Goal: Information Seeking & Learning: Learn about a topic

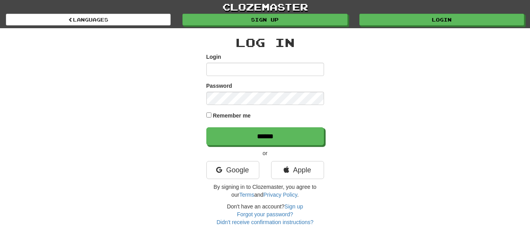
click at [275, 70] on input "Login" at bounding box center [265, 69] width 118 height 13
type input "**********"
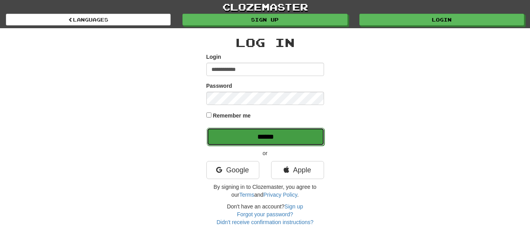
click at [291, 136] on input "******" at bounding box center [266, 137] width 118 height 18
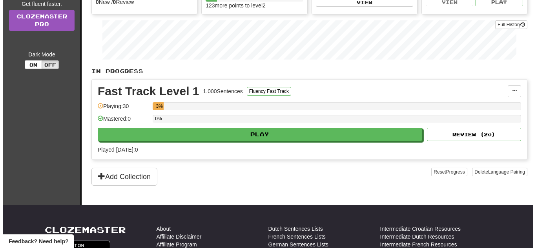
scroll to position [118, 0]
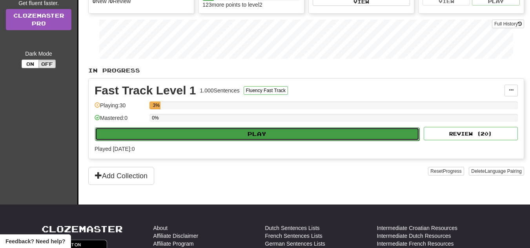
click at [298, 137] on button "Play" at bounding box center [257, 133] width 324 height 13
select select "**"
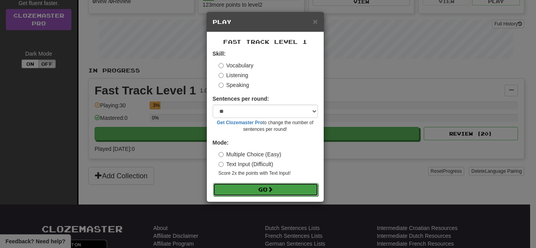
click at [291, 186] on button "Go" at bounding box center [265, 189] width 105 height 13
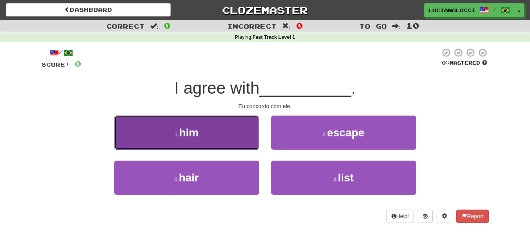
click at [212, 129] on button "1 . him" at bounding box center [186, 133] width 145 height 34
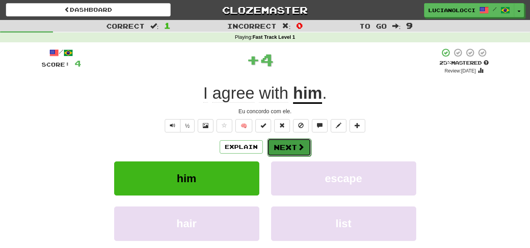
click at [272, 149] on button "Next" at bounding box center [289, 147] width 44 height 18
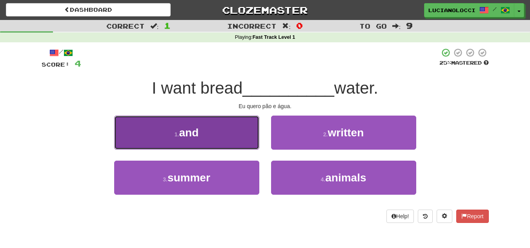
click at [215, 139] on button "1 . and" at bounding box center [186, 133] width 145 height 34
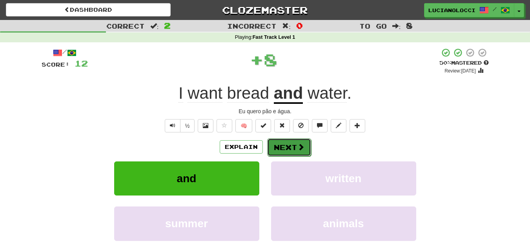
click at [300, 149] on span at bounding box center [300, 147] width 7 height 7
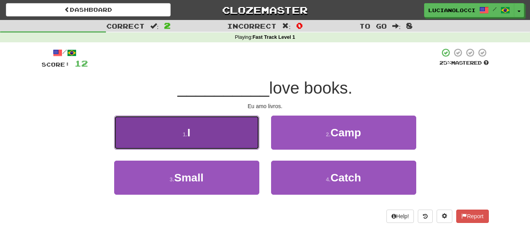
click at [231, 144] on button "1 . I" at bounding box center [186, 133] width 145 height 34
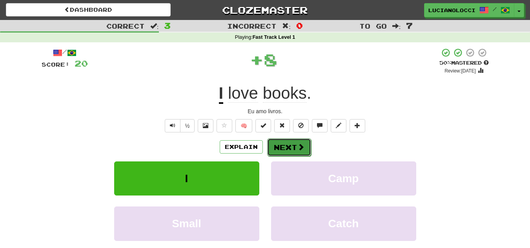
click at [297, 150] on span at bounding box center [300, 147] width 7 height 7
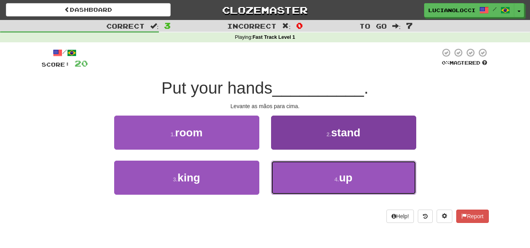
click at [314, 181] on button "4 . up" at bounding box center [343, 178] width 145 height 34
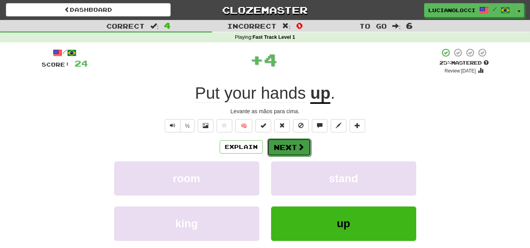
click at [280, 148] on button "Next" at bounding box center [289, 147] width 44 height 18
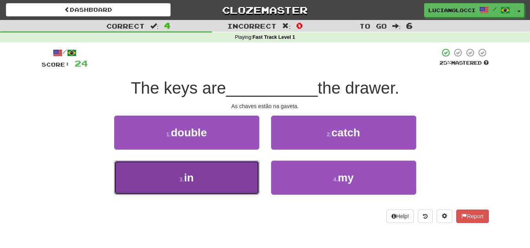
click at [220, 178] on button "3 . in" at bounding box center [186, 178] width 145 height 34
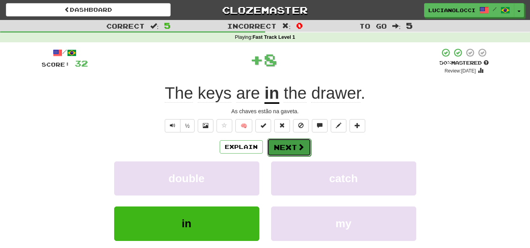
click at [288, 147] on button "Next" at bounding box center [289, 147] width 44 height 18
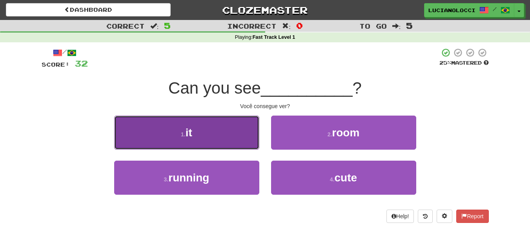
click at [234, 146] on button "1 . it" at bounding box center [186, 133] width 145 height 34
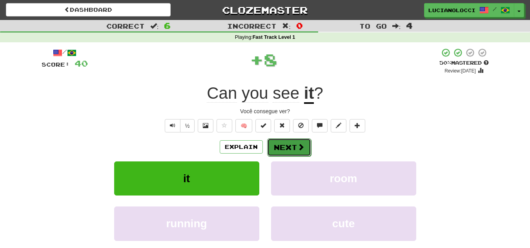
click at [287, 148] on button "Next" at bounding box center [289, 147] width 44 height 18
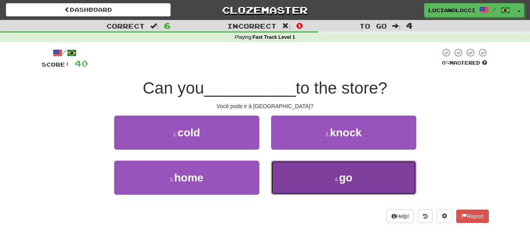
click at [310, 184] on button "4 . go" at bounding box center [343, 178] width 145 height 34
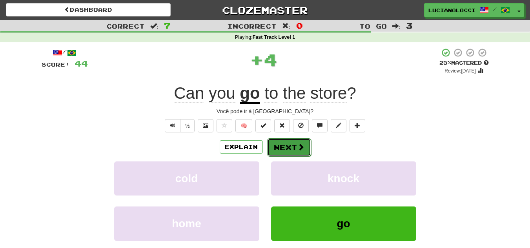
click at [294, 146] on button "Next" at bounding box center [289, 147] width 44 height 18
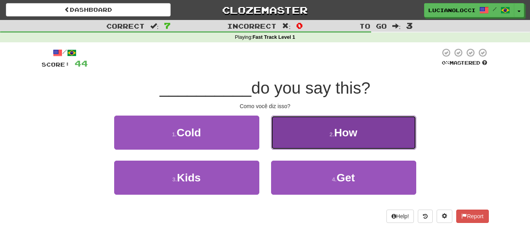
click at [323, 140] on button "2 . How" at bounding box center [343, 133] width 145 height 34
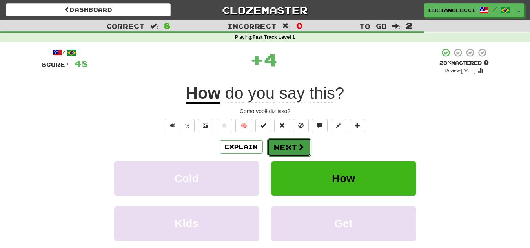
click at [292, 144] on button "Next" at bounding box center [289, 147] width 44 height 18
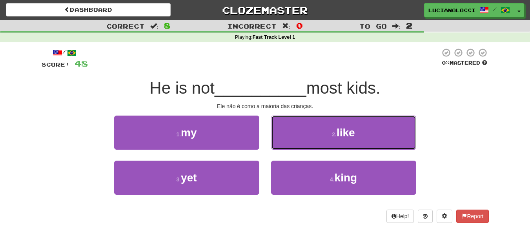
click at [292, 144] on button "2 . like" at bounding box center [343, 133] width 145 height 34
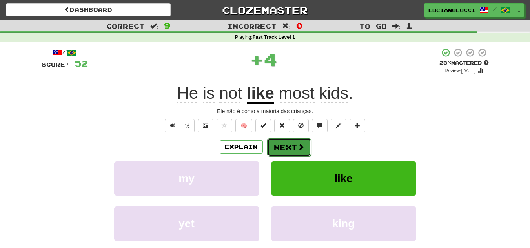
click at [295, 150] on button "Next" at bounding box center [289, 147] width 44 height 18
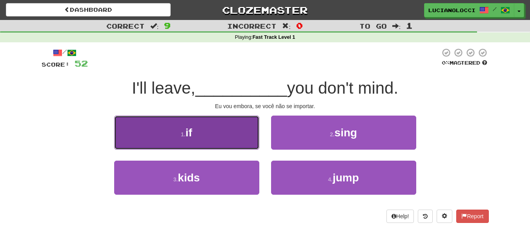
click at [237, 143] on button "1 . if" at bounding box center [186, 133] width 145 height 34
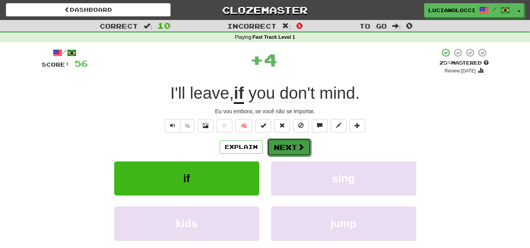
click at [300, 147] on span at bounding box center [300, 147] width 7 height 7
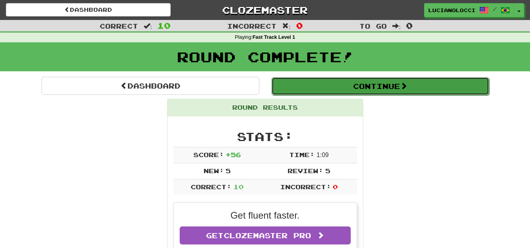
click at [377, 89] on button "Continue" at bounding box center [380, 86] width 218 height 18
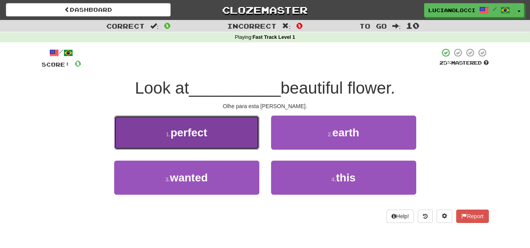
click at [236, 129] on button "1 . perfect" at bounding box center [186, 133] width 145 height 34
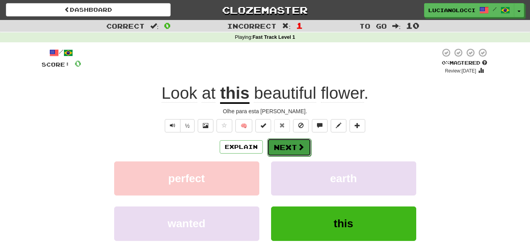
click at [299, 154] on button "Next" at bounding box center [289, 147] width 44 height 18
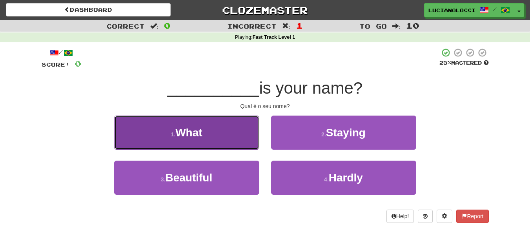
click at [226, 142] on button "1 . What" at bounding box center [186, 133] width 145 height 34
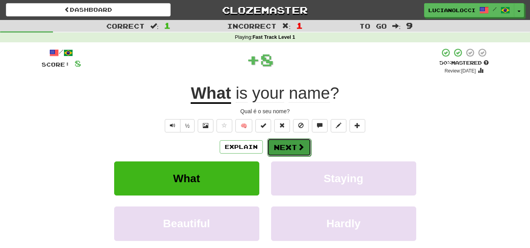
click at [297, 150] on span at bounding box center [300, 147] width 7 height 7
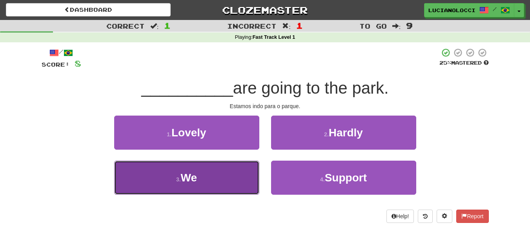
click at [217, 182] on button "3 . We" at bounding box center [186, 178] width 145 height 34
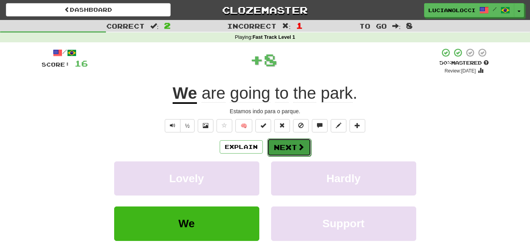
click at [303, 149] on span at bounding box center [300, 147] width 7 height 7
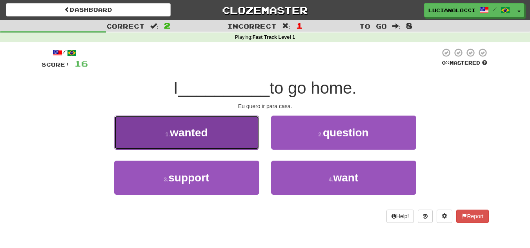
click at [223, 131] on button "1 . wanted" at bounding box center [186, 133] width 145 height 34
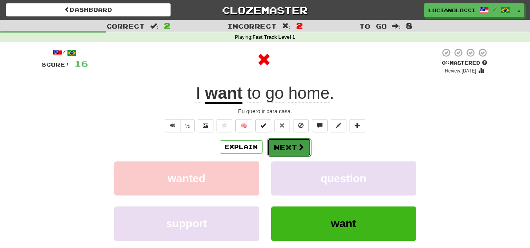
click at [289, 147] on button "Next" at bounding box center [289, 147] width 44 height 18
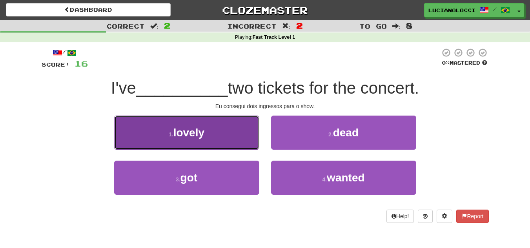
click at [229, 133] on button "1 . lovely" at bounding box center [186, 133] width 145 height 34
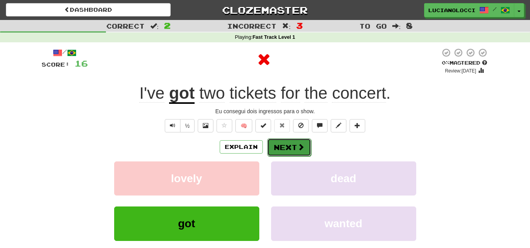
click at [297, 147] on span at bounding box center [300, 147] width 7 height 7
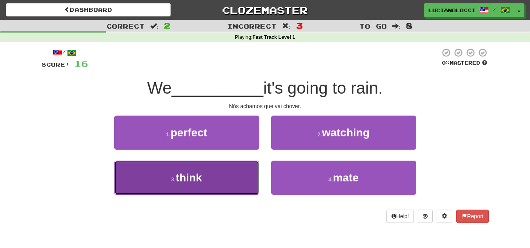
click at [233, 178] on button "3 . think" at bounding box center [186, 178] width 145 height 34
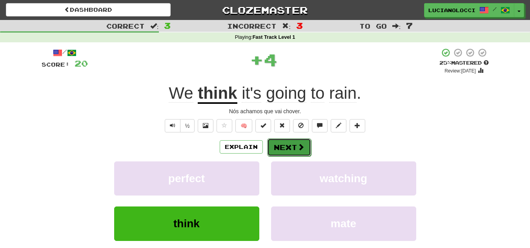
click at [299, 150] on span at bounding box center [300, 147] width 7 height 7
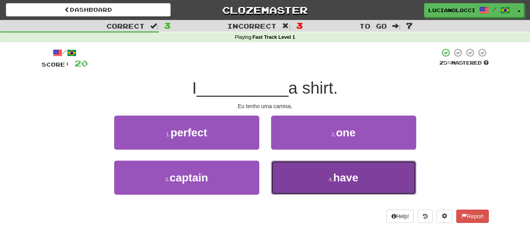
click at [308, 171] on button "4 . have" at bounding box center [343, 178] width 145 height 34
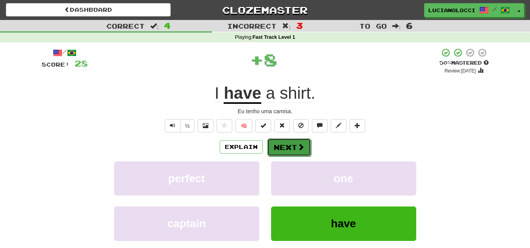
click at [299, 149] on span at bounding box center [300, 147] width 7 height 7
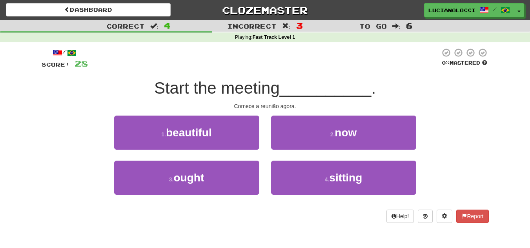
click at [300, 151] on div "2 . now" at bounding box center [343, 138] width 157 height 45
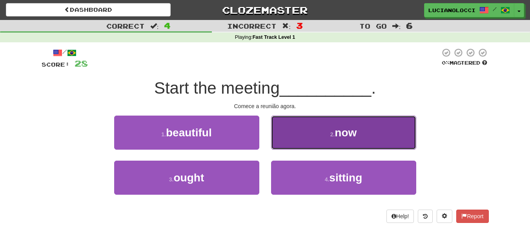
click at [304, 145] on button "2 . now" at bounding box center [343, 133] width 145 height 34
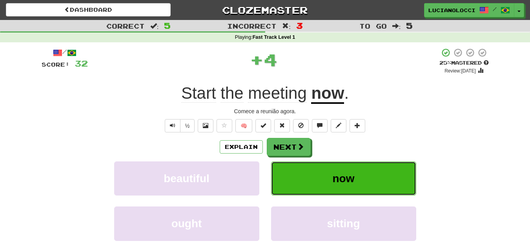
click at [390, 183] on button "now" at bounding box center [343, 179] width 145 height 34
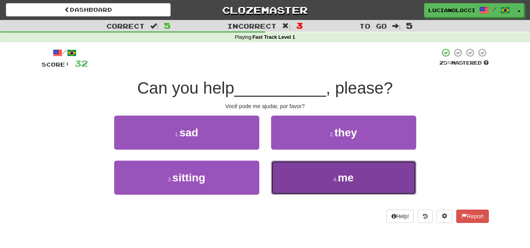
click at [370, 176] on button "4 . me" at bounding box center [343, 178] width 145 height 34
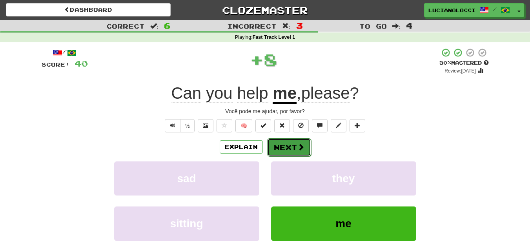
click at [301, 149] on span at bounding box center [300, 147] width 7 height 7
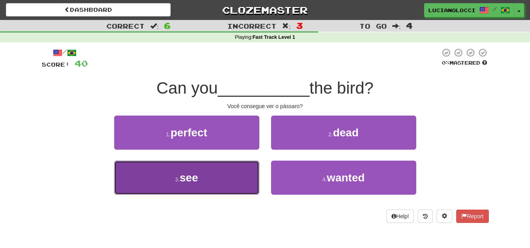
click at [229, 183] on button "3 . see" at bounding box center [186, 178] width 145 height 34
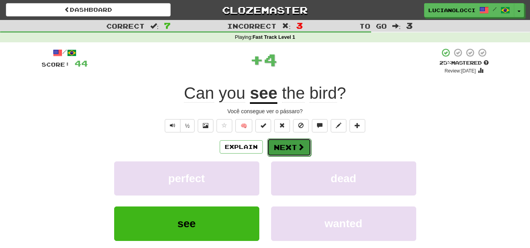
click at [300, 147] on span at bounding box center [300, 147] width 7 height 7
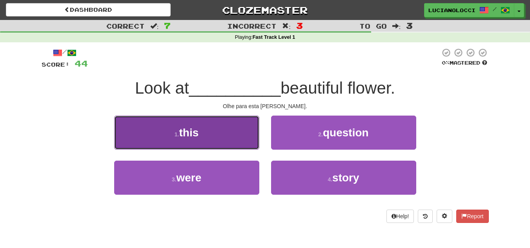
click at [224, 143] on button "1 . this" at bounding box center [186, 133] width 145 height 34
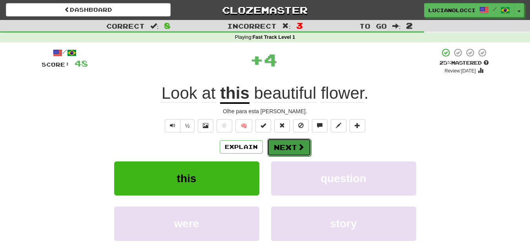
click at [289, 149] on button "Next" at bounding box center [289, 147] width 44 height 18
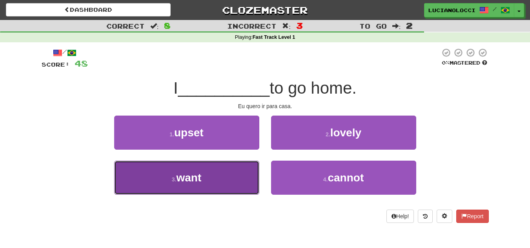
click at [233, 184] on button "3 . want" at bounding box center [186, 178] width 145 height 34
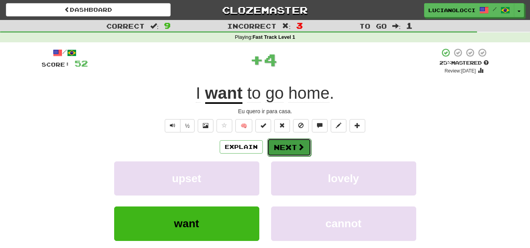
click at [297, 150] on span at bounding box center [300, 147] width 7 height 7
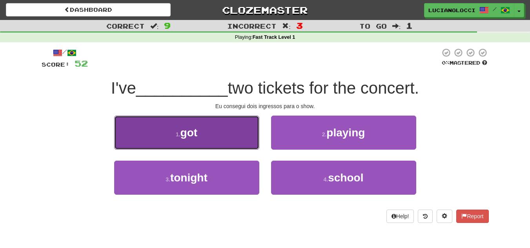
click at [245, 139] on button "1 . got" at bounding box center [186, 133] width 145 height 34
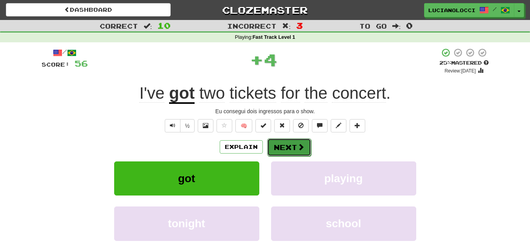
click at [297, 152] on button "Next" at bounding box center [289, 147] width 44 height 18
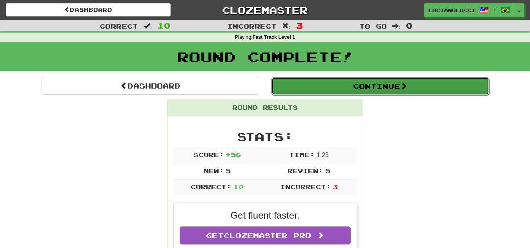
click at [372, 84] on button "Continue" at bounding box center [380, 86] width 218 height 18
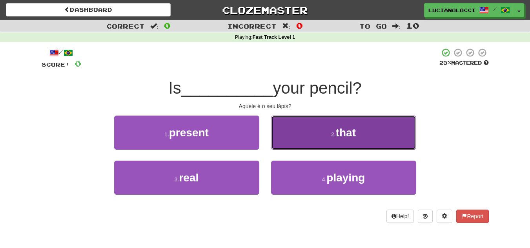
click at [360, 131] on button "2 . that" at bounding box center [343, 133] width 145 height 34
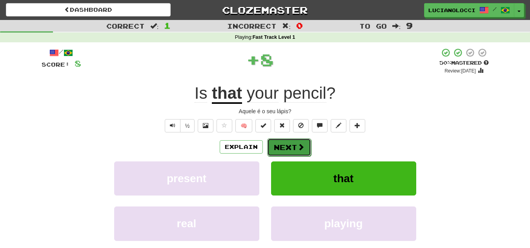
click at [297, 149] on span at bounding box center [300, 147] width 7 height 7
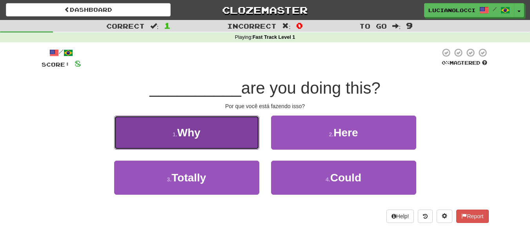
click at [237, 136] on button "1 . Why" at bounding box center [186, 133] width 145 height 34
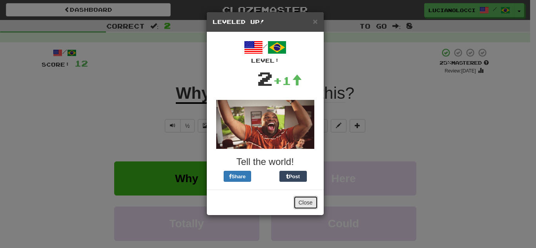
click at [313, 198] on button "Close" at bounding box center [305, 202] width 24 height 13
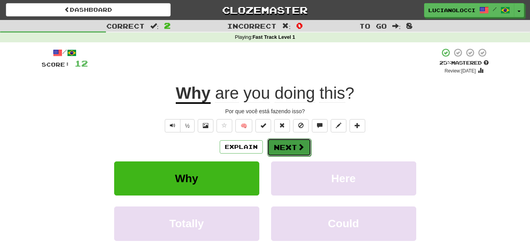
click at [302, 146] on span at bounding box center [300, 147] width 7 height 7
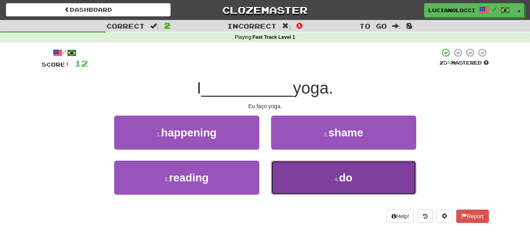
click at [329, 182] on button "4 . do" at bounding box center [343, 178] width 145 height 34
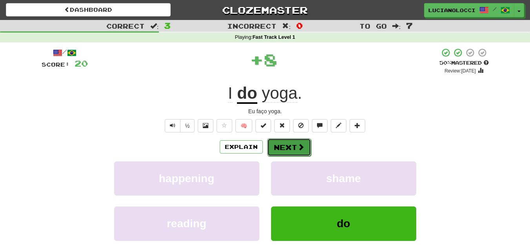
click at [288, 144] on button "Next" at bounding box center [289, 147] width 44 height 18
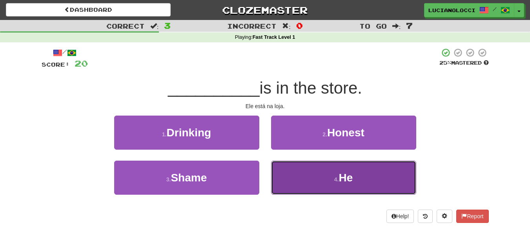
click at [311, 178] on button "4 . He" at bounding box center [343, 178] width 145 height 34
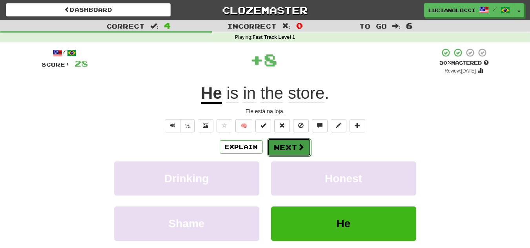
click at [297, 148] on span at bounding box center [300, 147] width 7 height 7
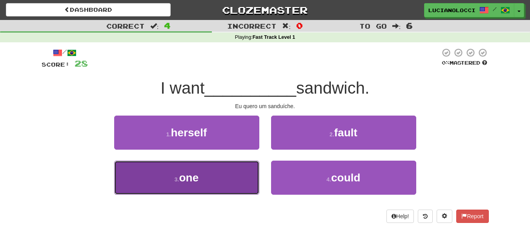
click at [230, 171] on button "3 . one" at bounding box center [186, 178] width 145 height 34
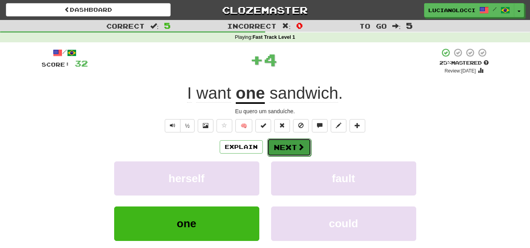
click at [293, 151] on button "Next" at bounding box center [289, 147] width 44 height 18
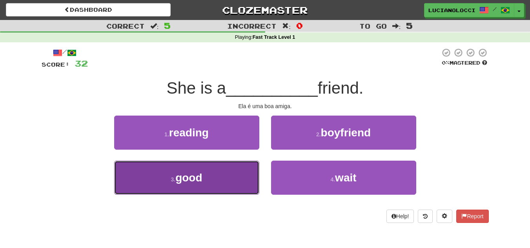
click at [204, 182] on button "3 . good" at bounding box center [186, 178] width 145 height 34
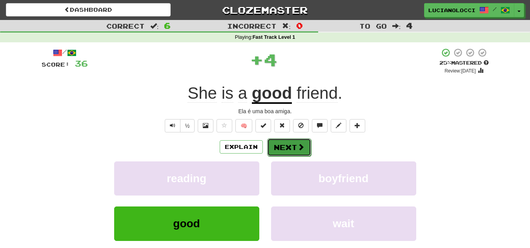
click at [295, 150] on button "Next" at bounding box center [289, 147] width 44 height 18
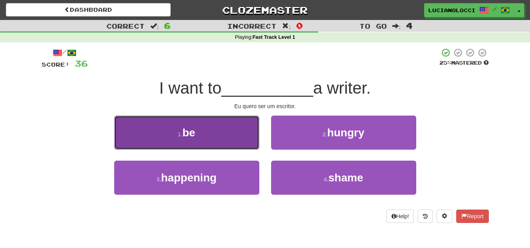
click at [235, 141] on button "1 . be" at bounding box center [186, 133] width 145 height 34
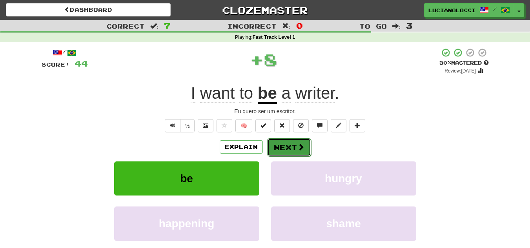
click at [286, 150] on button "Next" at bounding box center [289, 147] width 44 height 18
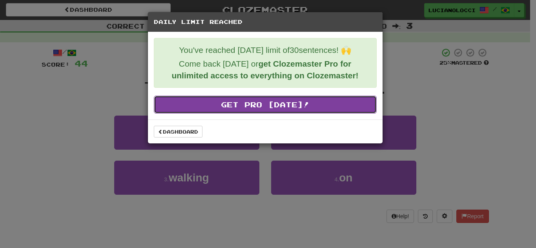
drag, startPoint x: 303, startPoint y: 108, endPoint x: 298, endPoint y: 109, distance: 5.2
click at [303, 108] on link "Get Pro Today!" at bounding box center [265, 105] width 223 height 18
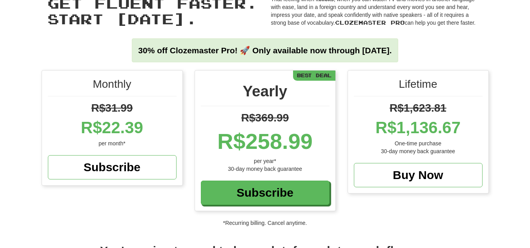
scroll to position [1, 0]
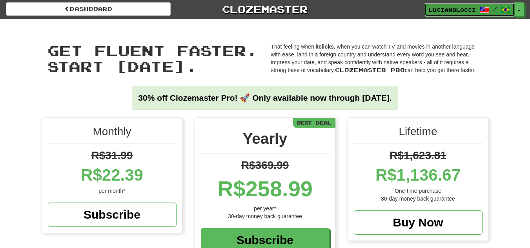
click at [462, 11] on span "Lucianolocci" at bounding box center [452, 9] width 47 height 7
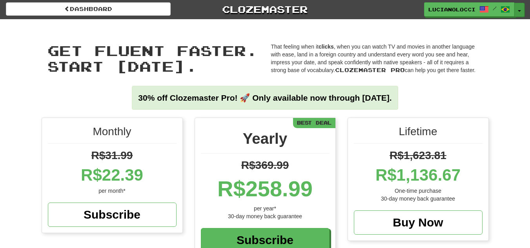
click at [522, 12] on button "Toggle Dropdown" at bounding box center [519, 10] width 10 height 14
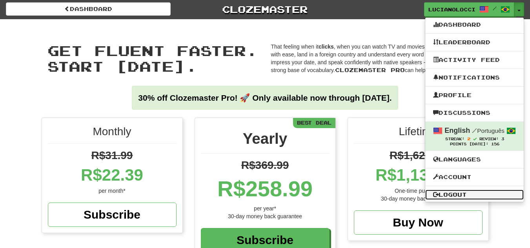
click at [453, 195] on link "Logout" at bounding box center [474, 195] width 98 height 10
